Goal: Transaction & Acquisition: Book appointment/travel/reservation

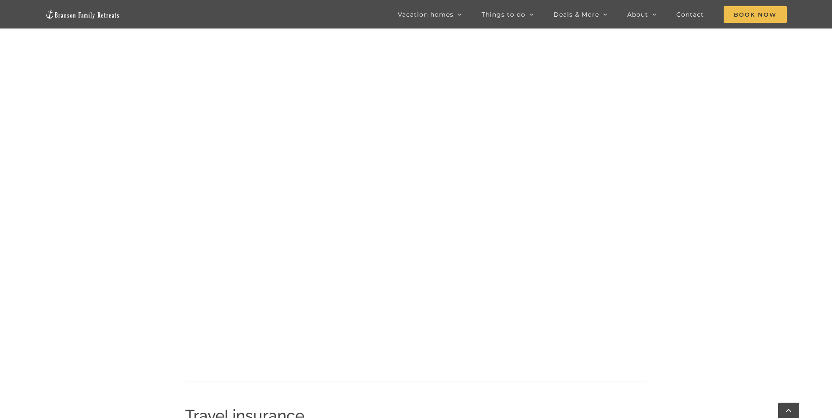
scroll to position [780, 0]
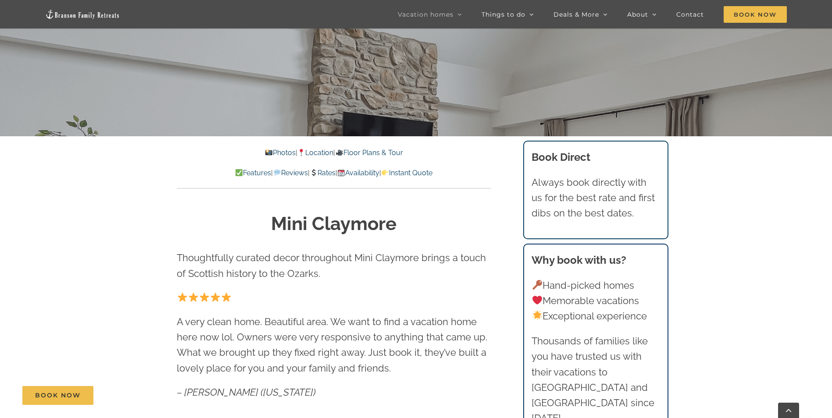
scroll to position [308, 0]
click at [330, 172] on link "Rates" at bounding box center [323, 172] width 26 height 8
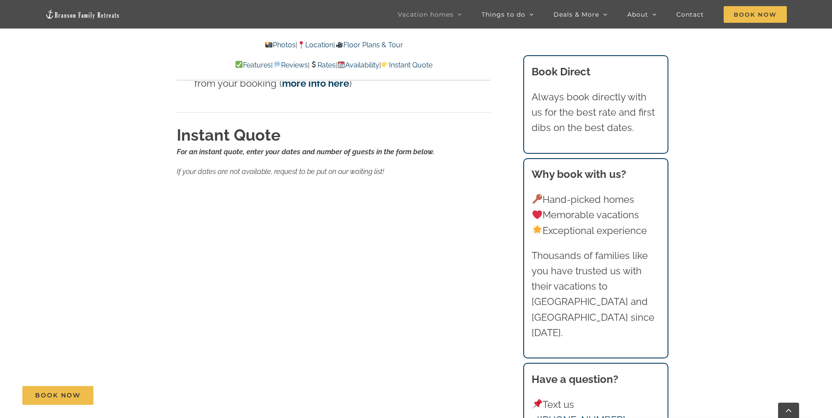
scroll to position [6054, 0]
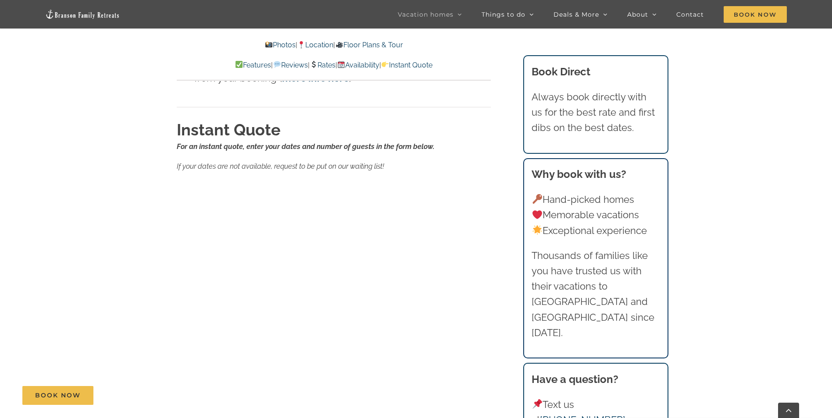
scroll to position [308, 0]
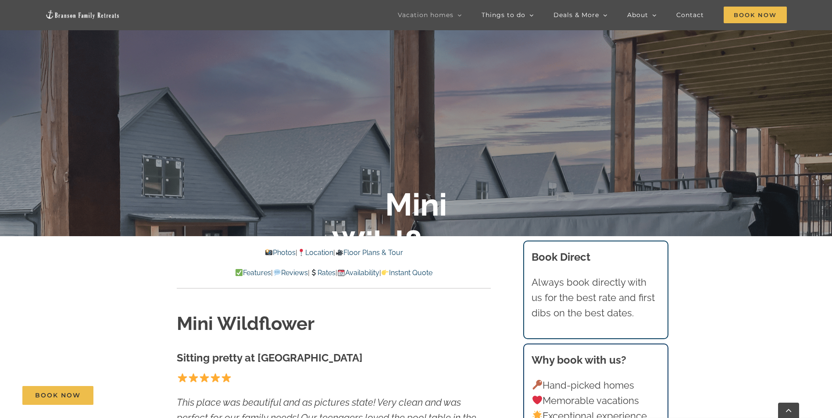
scroll to position [318, 0]
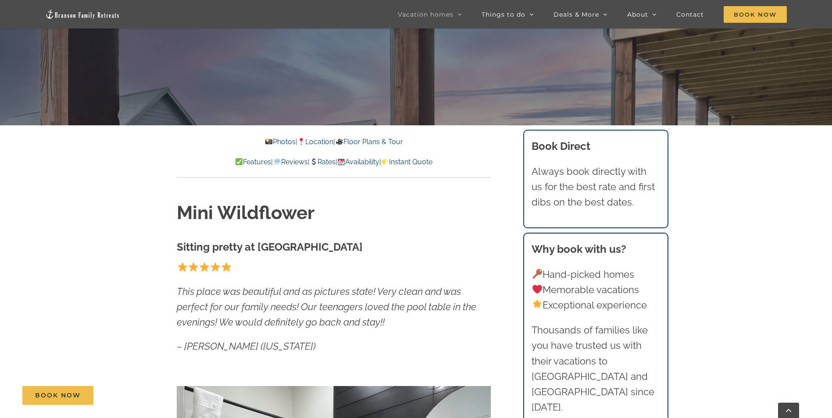
click at [325, 164] on link "Rates" at bounding box center [323, 162] width 26 height 8
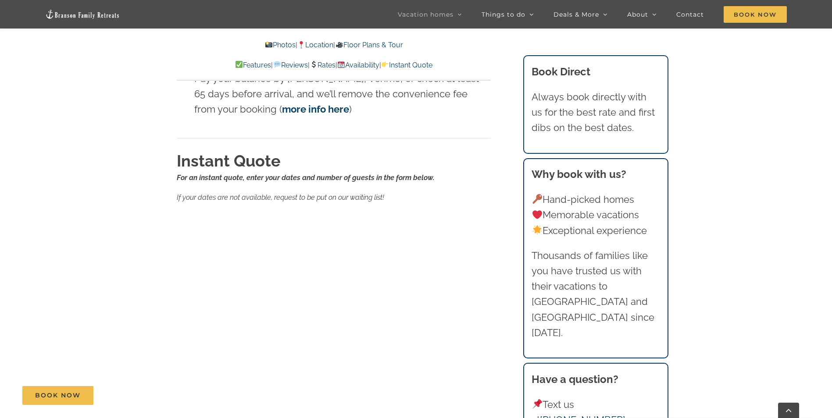
scroll to position [5204, 0]
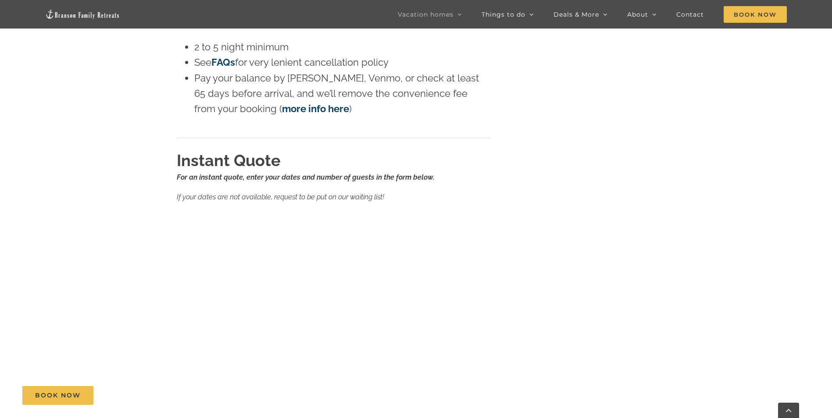
scroll to position [318, 0]
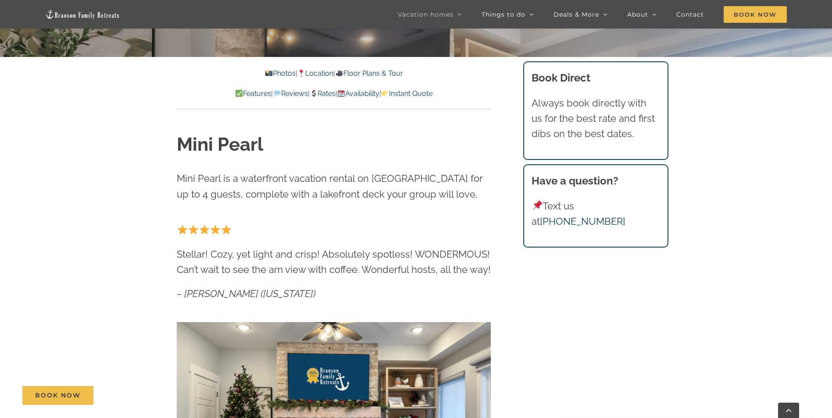
scroll to position [393, 0]
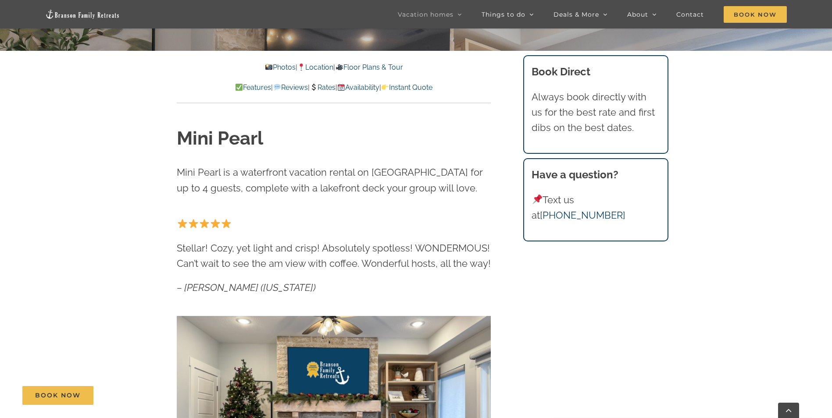
click at [323, 89] on link "Rates" at bounding box center [323, 87] width 26 height 8
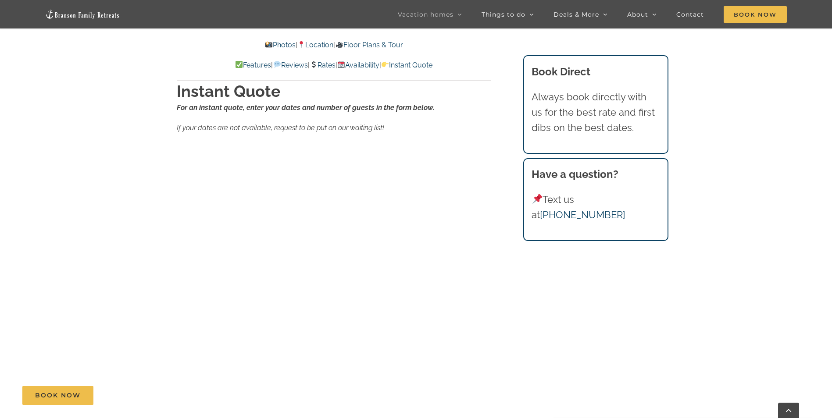
scroll to position [5252, 0]
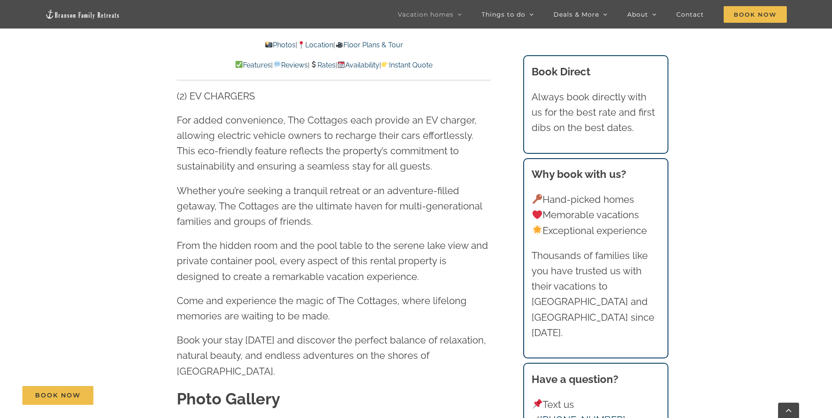
scroll to position [2436, 0]
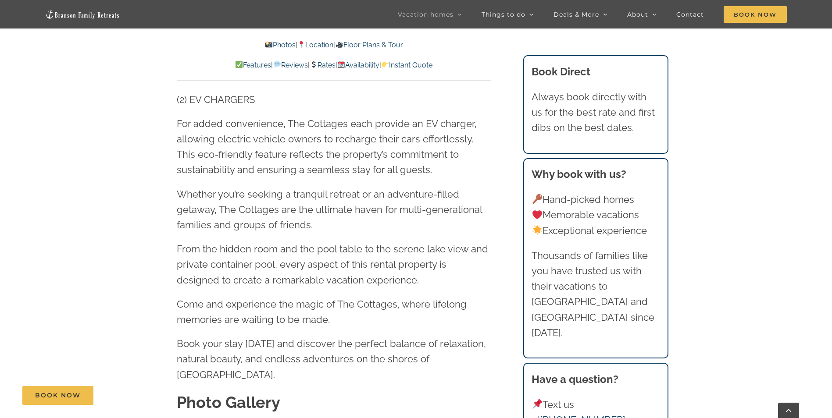
click at [327, 63] on link "Rates" at bounding box center [323, 65] width 26 height 8
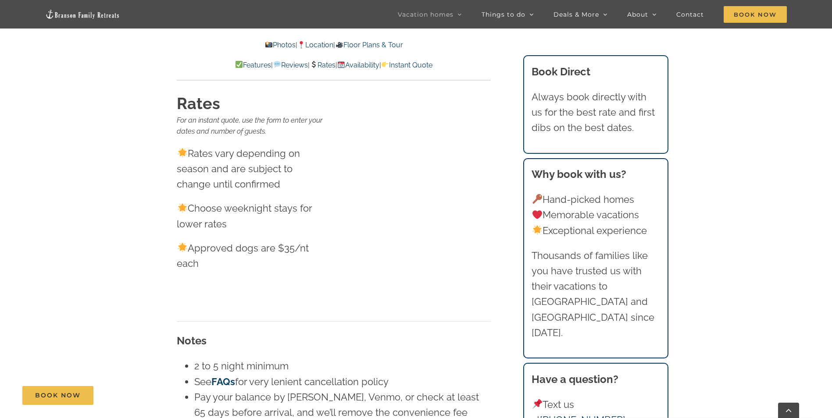
click at [327, 60] on p "Features | Reviews | Rates | Availability | Instant Quote" at bounding box center [334, 65] width 314 height 11
click at [329, 64] on link "Rates" at bounding box center [323, 65] width 26 height 8
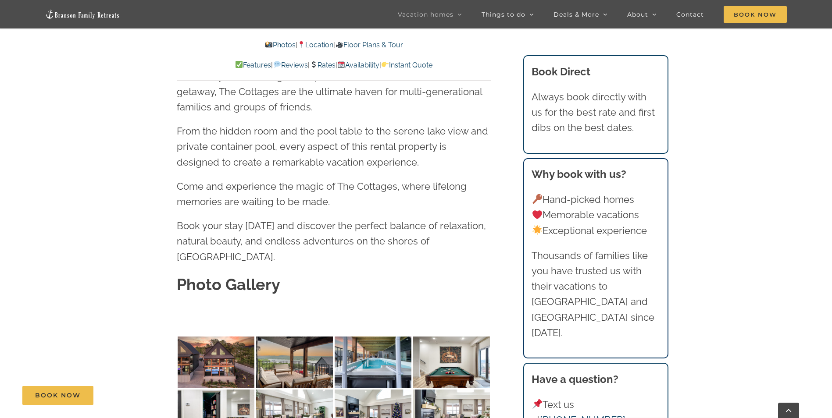
scroll to position [2294, 0]
